Goal: Task Accomplishment & Management: Use online tool/utility

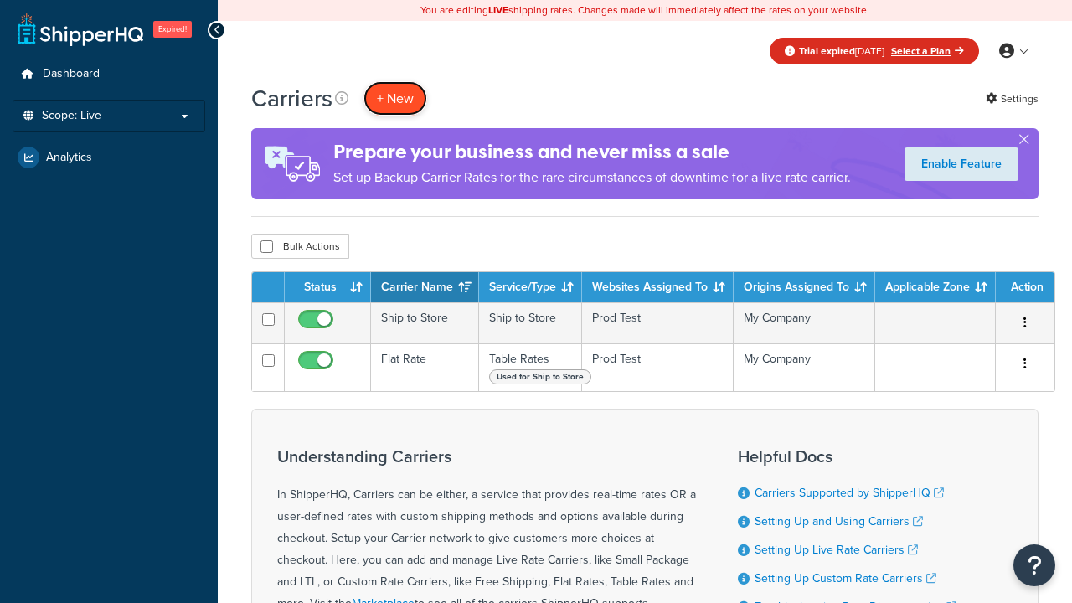
click at [395, 98] on button "+ New" at bounding box center [395, 98] width 64 height 34
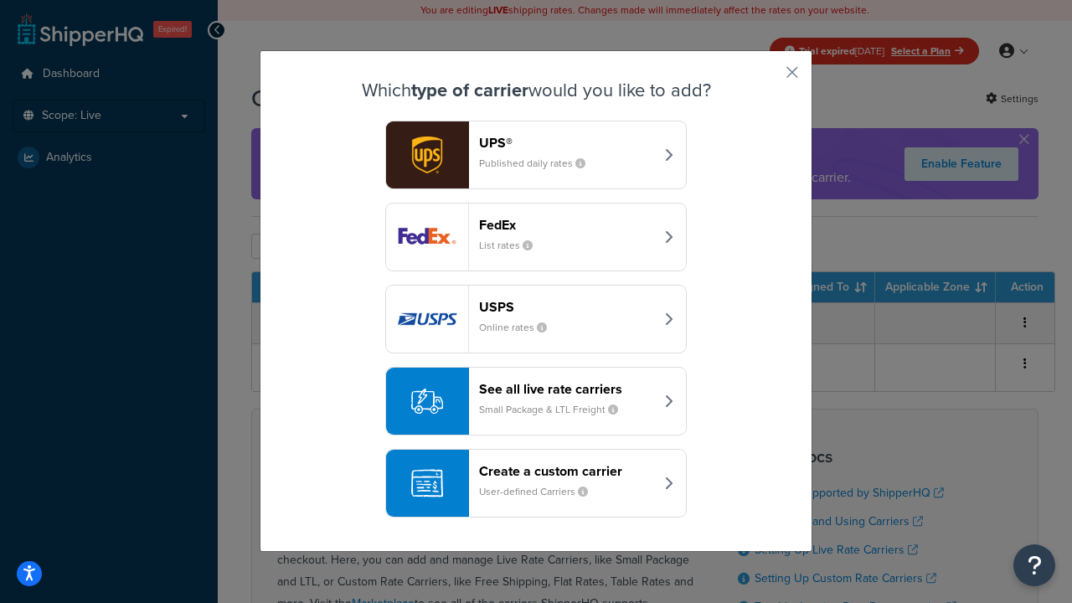
click at [536, 483] on div "Create a custom carrier User-defined Carriers" at bounding box center [566, 483] width 175 height 40
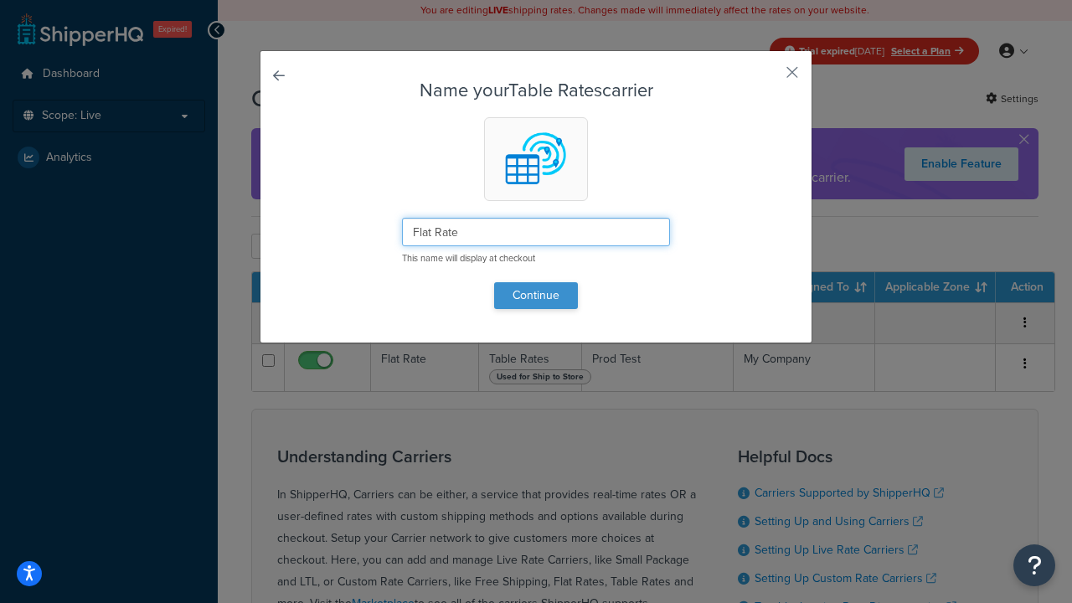
type input "Flat Rate"
click at [536, 295] on button "Continue" at bounding box center [536, 295] width 84 height 27
